Goal: Use online tool/utility: Utilize a website feature to perform a specific function

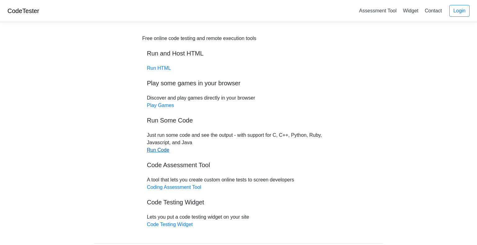
click at [164, 153] on link "Run Code" at bounding box center [158, 149] width 22 height 5
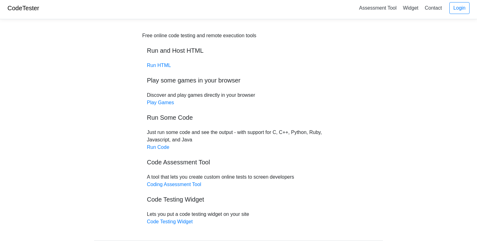
scroll to position [6, 0]
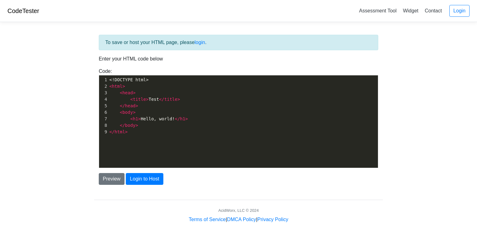
click at [165, 84] on pre "< html >" at bounding box center [243, 86] width 270 height 7
type textarea ">"
type textarea "html> <head> <title>Test</title> </head> <body> <h1>Hello, world!</h1> </body> …"
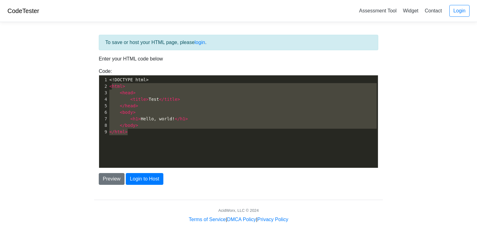
drag, startPoint x: 178, startPoint y: 139, endPoint x: 112, endPoint y: 85, distance: 84.9
click at [112, 85] on div "x 1 <!DOCTYPE html> 2 < html > 3 < head > 4 < title > Test </ title > 5 </ head…" at bounding box center [243, 126] width 288 height 102
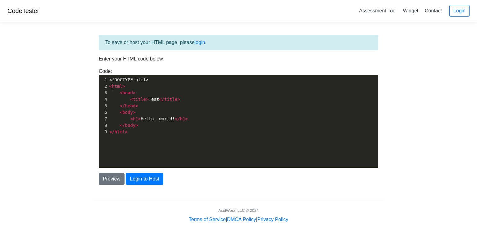
click at [112, 85] on span "html" at bounding box center [117, 86] width 11 height 5
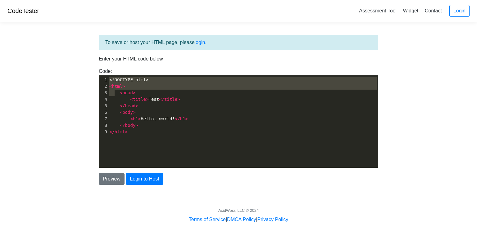
type textarea "<!DOCTYPE html> <html> <head> <title>Test</title> </head> <body> <h1>Hello, wor…"
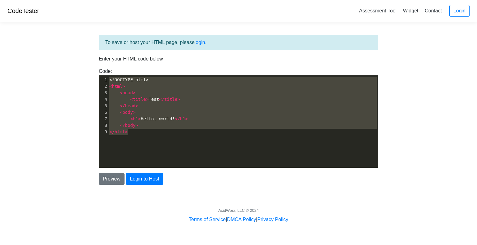
drag, startPoint x: 109, startPoint y: 79, endPoint x: 161, endPoint y: 153, distance: 90.8
click at [161, 153] on div "x 1 <!DOCTYPE html> 2 < html > 3 < head > 4 < title > Test </ title > 5 </ head…" at bounding box center [243, 126] width 288 height 102
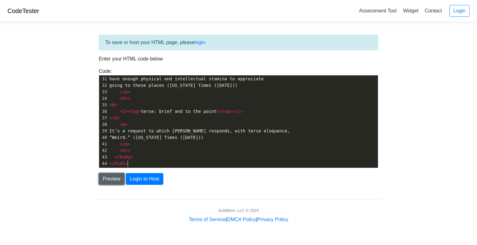
click at [123, 180] on button "Preview" at bounding box center [112, 179] width 26 height 12
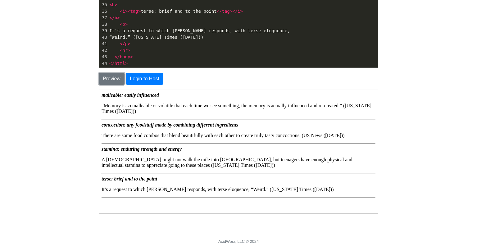
scroll to position [101, 0]
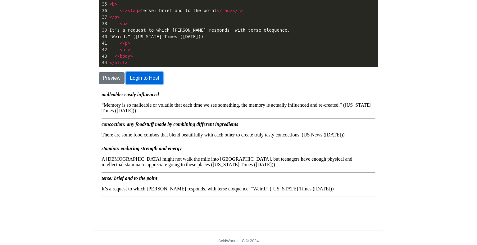
click at [155, 78] on button "Login to Host" at bounding box center [144, 78] width 37 height 12
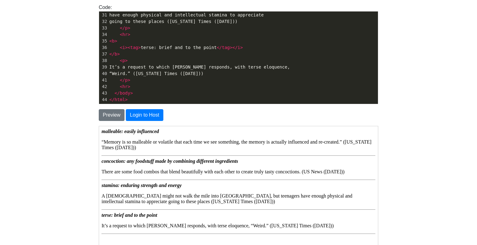
scroll to position [0, 0]
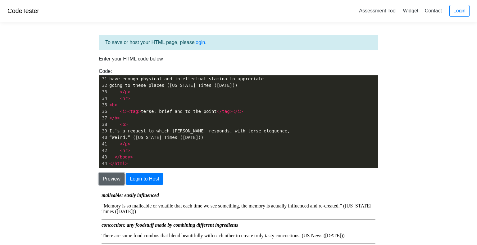
click at [117, 178] on button "Preview" at bounding box center [112, 179] width 26 height 12
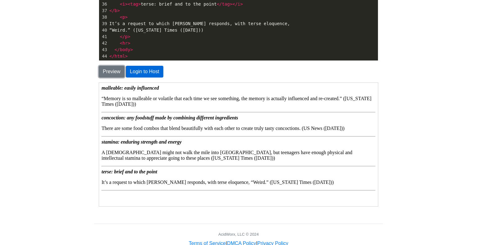
scroll to position [124, 0]
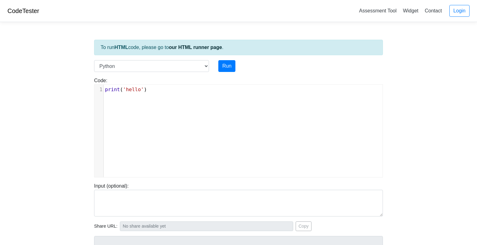
click at [179, 106] on div "xxxxxxxxxx 1 print ( 'hello' )" at bounding box center [242, 136] width 297 height 102
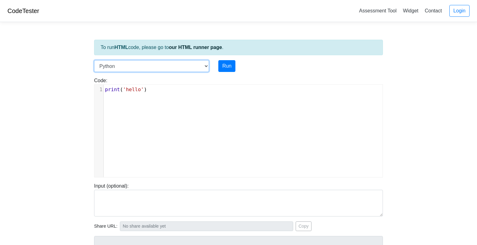
click at [174, 69] on select "C C++ Go Java Javascript Python Ruby" at bounding box center [151, 66] width 115 height 12
click at [191, 65] on select "C C++ Go Java Javascript Python Ruby" at bounding box center [151, 66] width 115 height 12
